Goal: Information Seeking & Learning: Learn about a topic

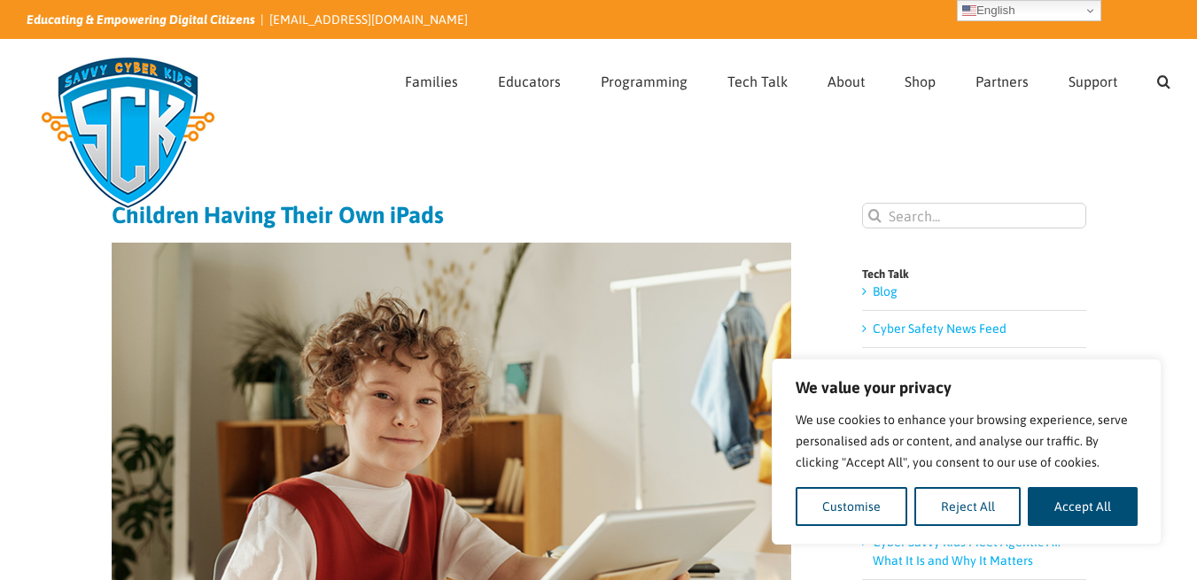
drag, startPoint x: 213, startPoint y: 10, endPoint x: 648, endPoint y: 183, distance: 468.5
click at [325, 55] on div "Search for:  Families Sign Up! Kids Digital Bill of Rights Technology Pledge T…" at bounding box center [599, 79] width 1144 height 78
drag, startPoint x: 626, startPoint y: 18, endPoint x: 409, endPoint y: 111, distance: 236.2
click at [409, 111] on div "Search for:  Families Sign Up! Kids Digital Bill of Rights Technology Pledge T…" at bounding box center [599, 79] width 1144 height 78
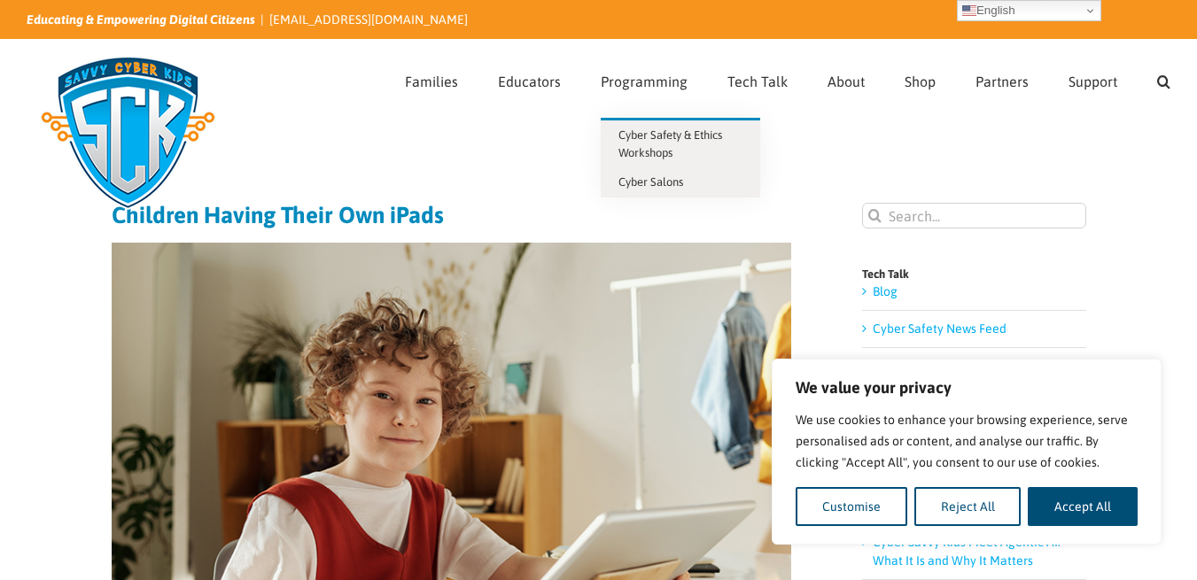
click at [652, 49] on link "Programming" at bounding box center [644, 79] width 87 height 78
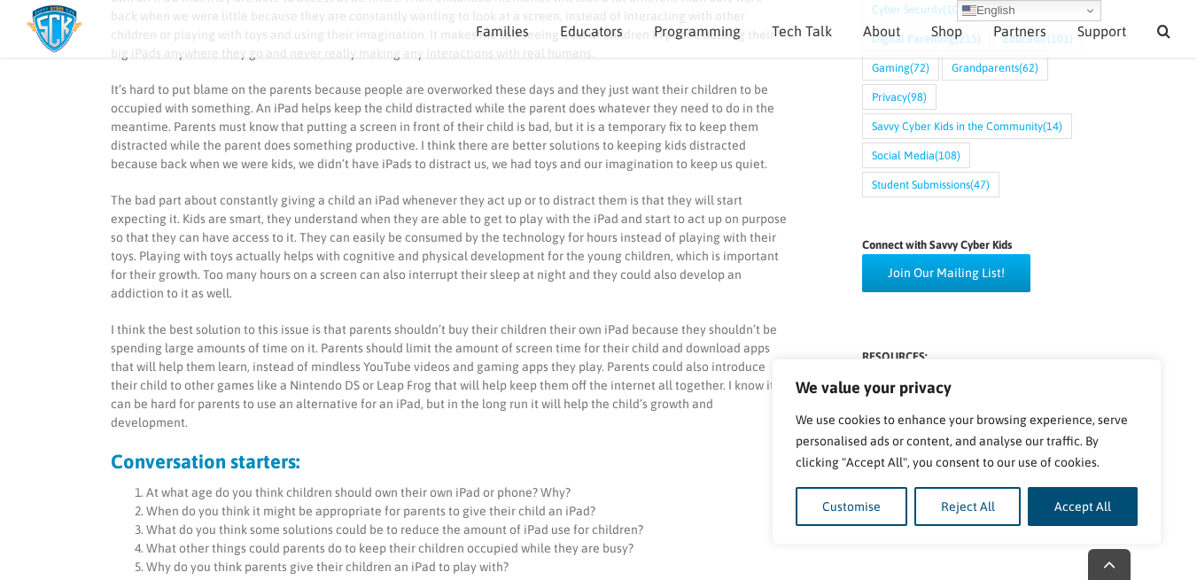
scroll to position [791, 0]
